Goal: Task Accomplishment & Management: Use online tool/utility

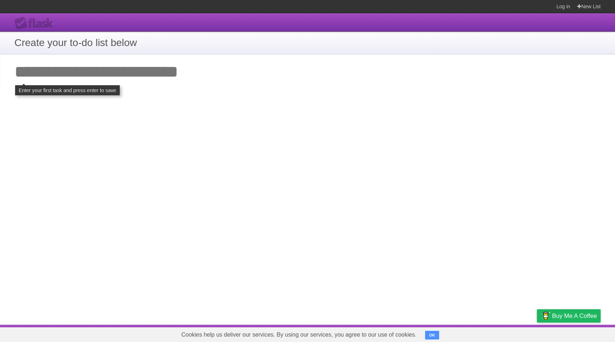
click at [222, 87] on input "Add your first task" at bounding box center [307, 71] width 615 height 35
click input "**********" at bounding box center [0, 0] width 0 height 0
click at [126, 45] on h1 "Create your to-do list below" at bounding box center [307, 42] width 586 height 15
